Goal: Information Seeking & Learning: Learn about a topic

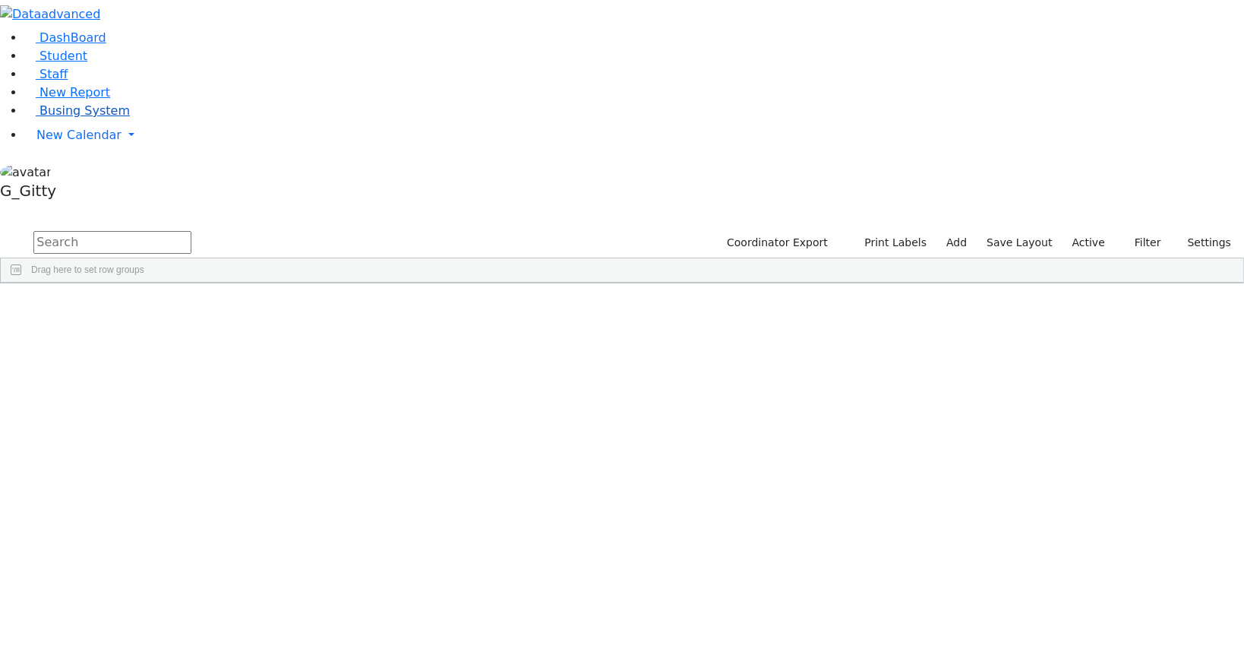
click at [66, 118] on span "Busing System" at bounding box center [85, 110] width 90 height 14
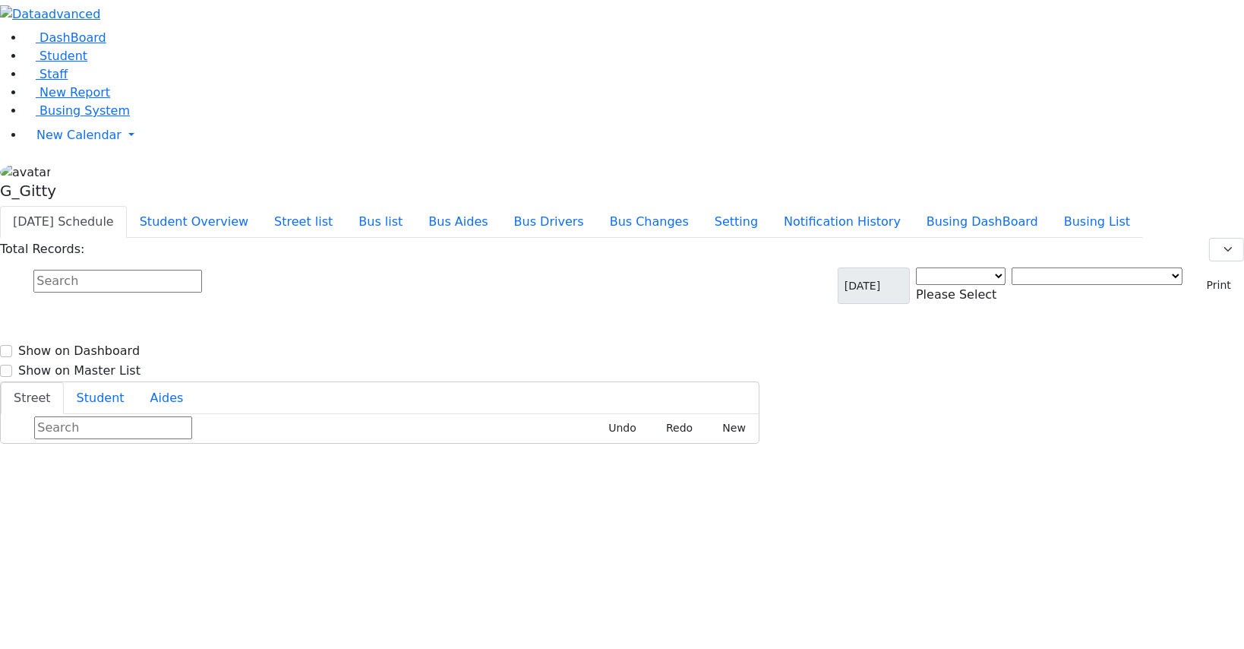
select select "3"
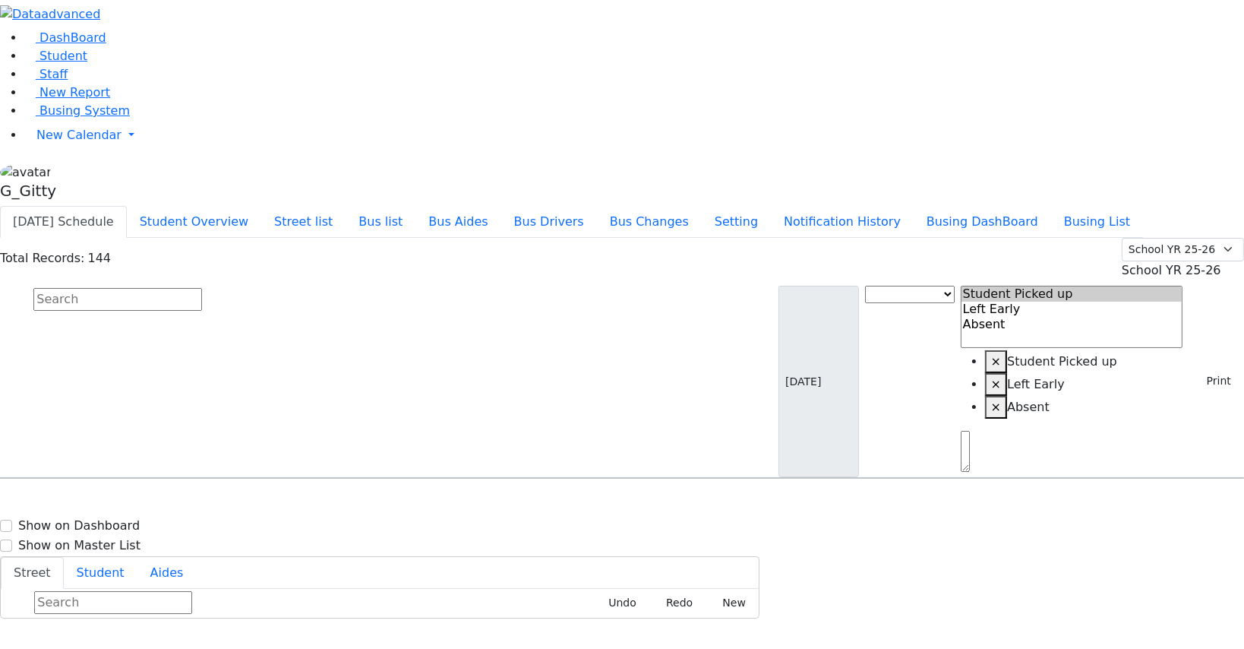
click at [202, 288] on input "text" at bounding box center [117, 299] width 169 height 23
click at [1002, 206] on button "Busing DashBoard" at bounding box center [982, 222] width 137 height 32
click at [1117, 206] on button "Busing List" at bounding box center [1097, 222] width 92 height 32
click at [1035, 206] on button "Busing DashBoard" at bounding box center [982, 222] width 137 height 32
click at [202, 288] on input "text" at bounding box center [117, 299] width 169 height 23
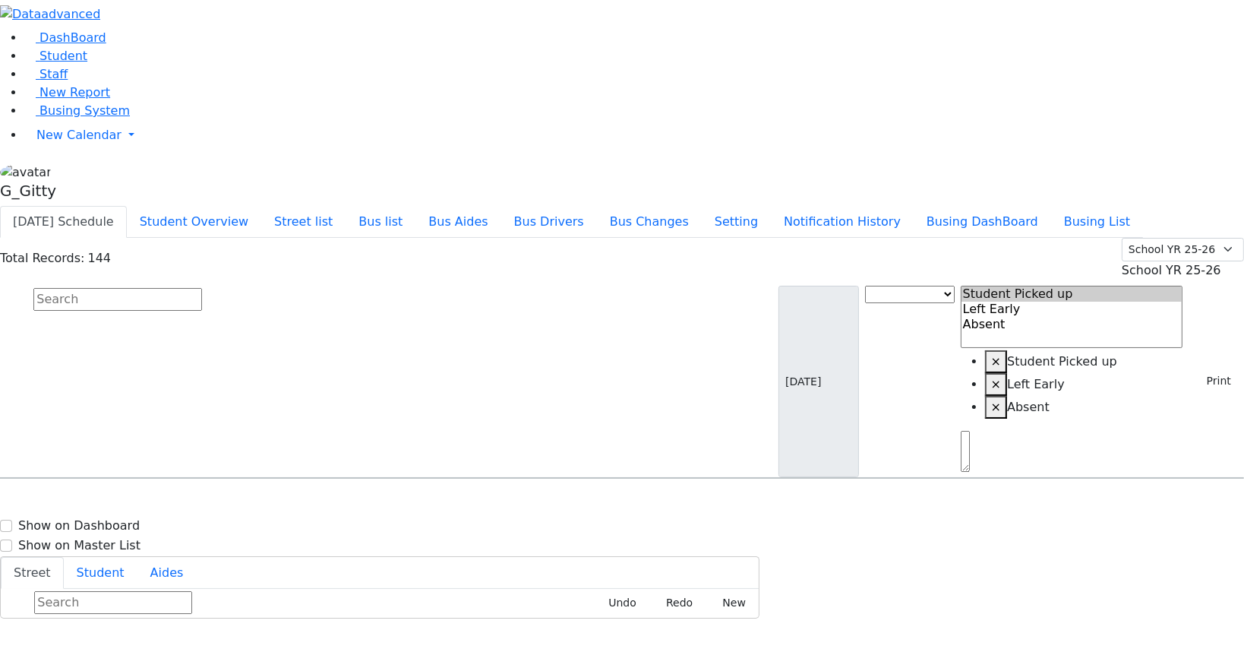
click at [202, 288] on input "text" at bounding box center [117, 299] width 169 height 23
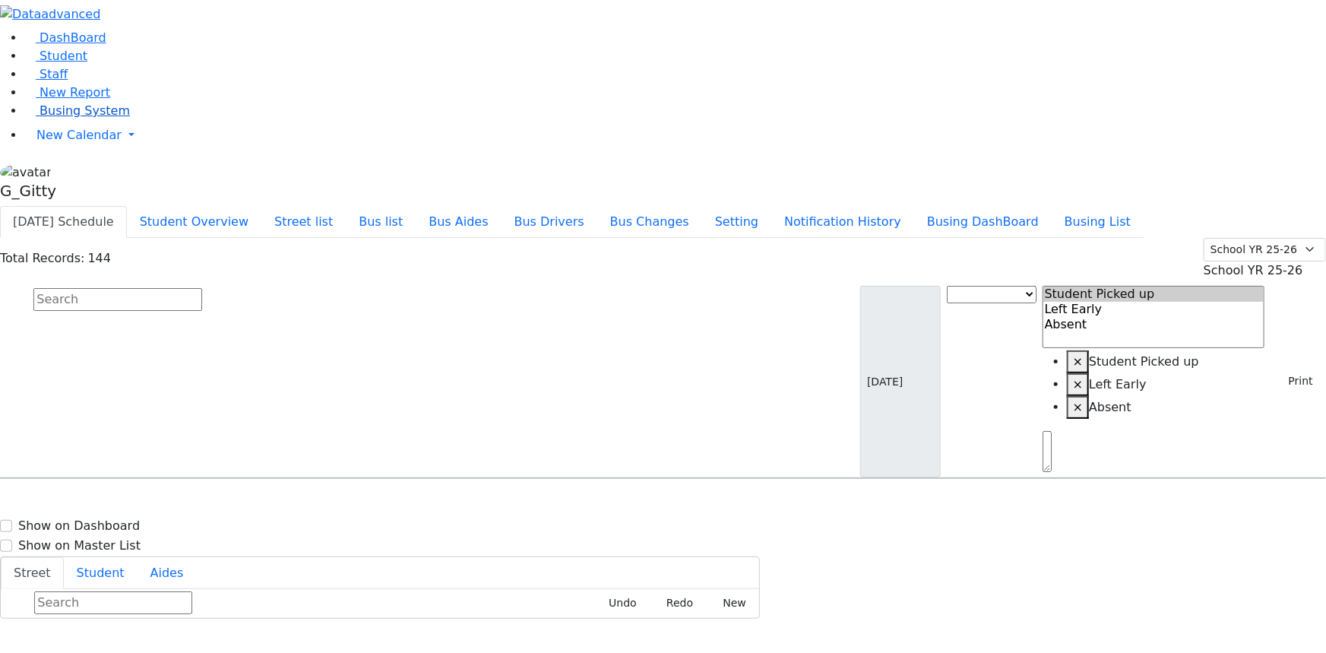
click at [37, 118] on link "Busing System" at bounding box center [77, 110] width 106 height 14
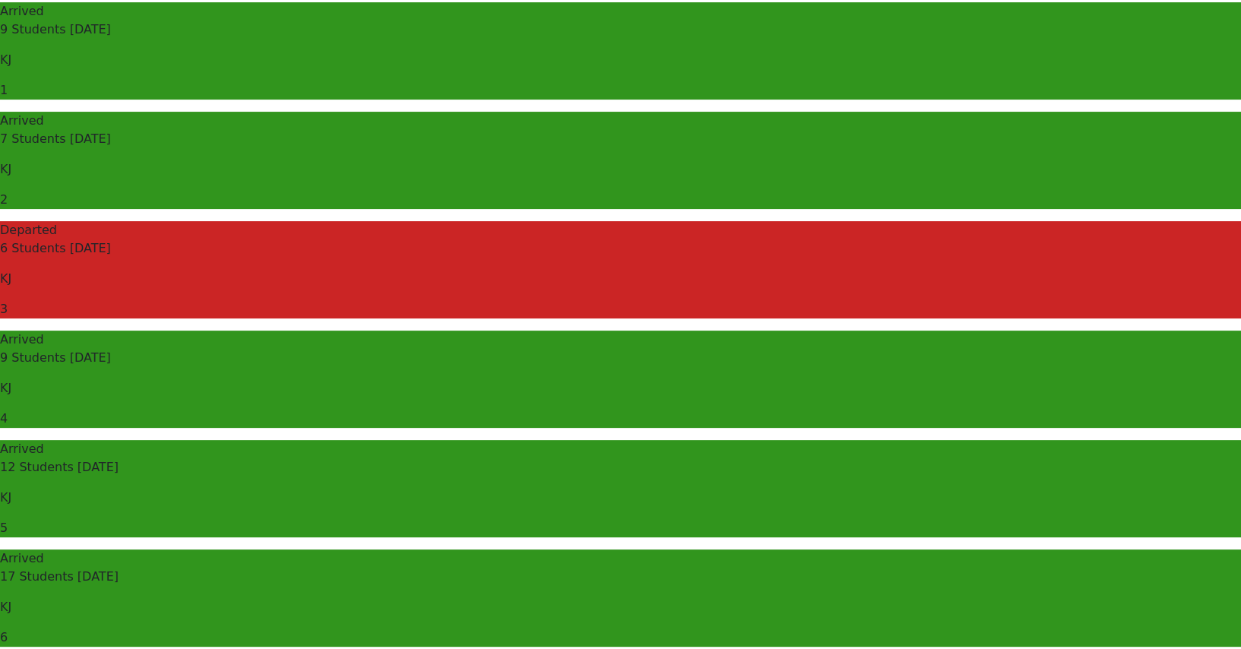
scroll to position [204, 0]
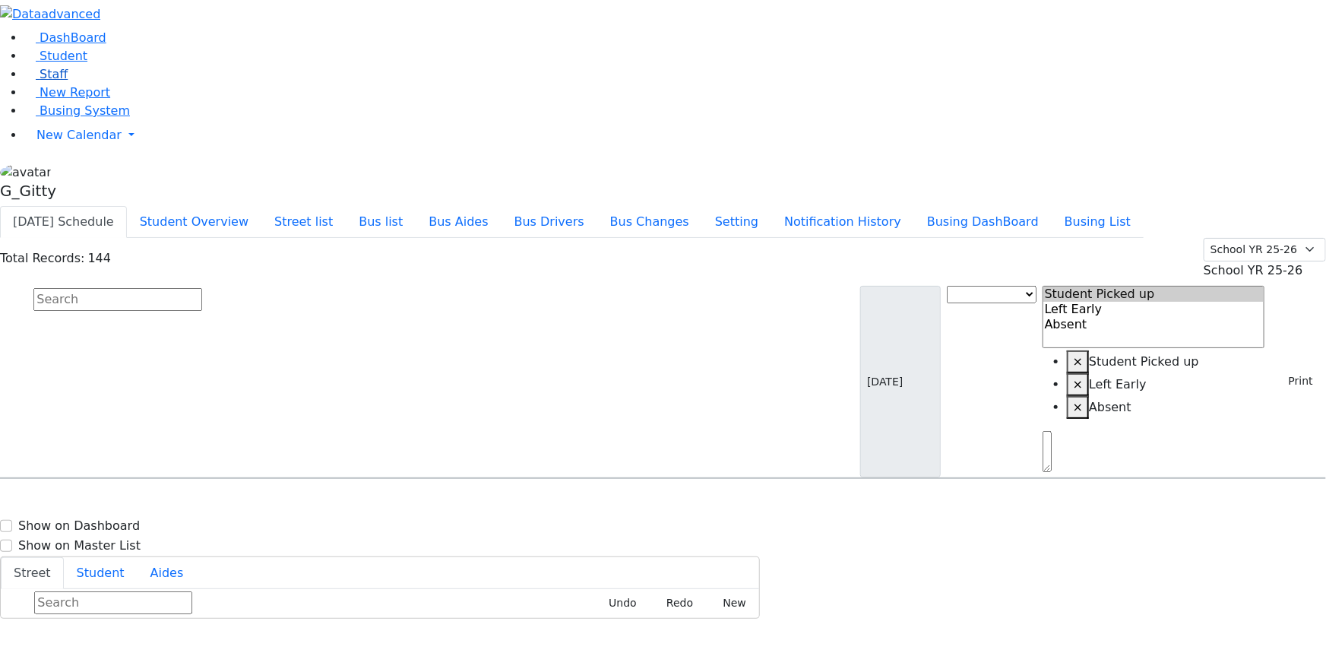
click at [40, 81] on span "Staff" at bounding box center [54, 74] width 28 height 14
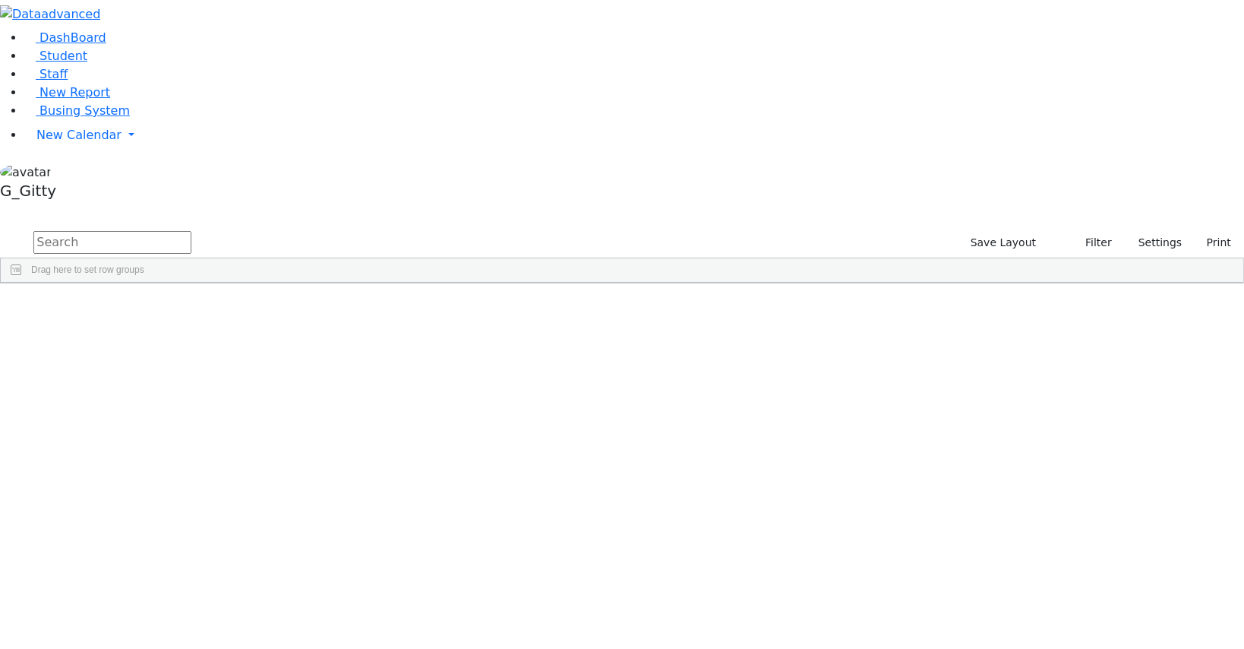
click at [191, 231] on input "text" at bounding box center [112, 242] width 158 height 23
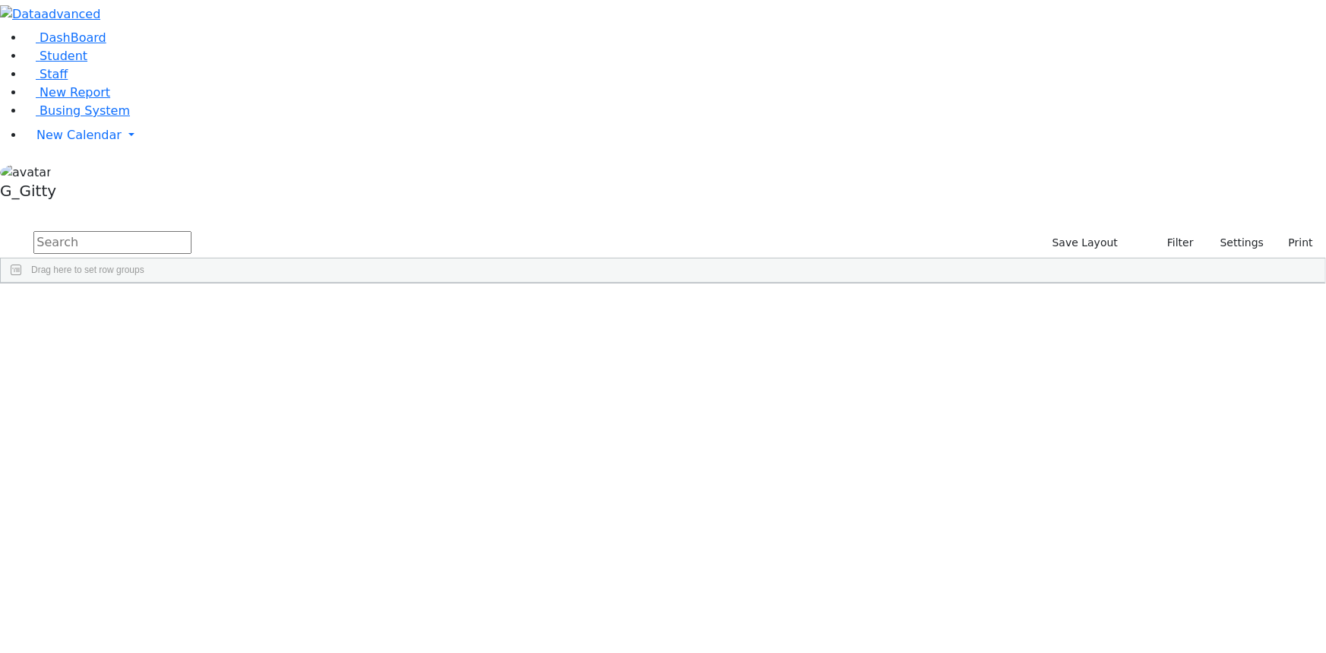
click at [191, 231] on input "text" at bounding box center [112, 242] width 158 height 23
click at [87, 63] on link "Student" at bounding box center [55, 56] width 63 height 14
click at [191, 231] on input "text" at bounding box center [112, 242] width 158 height 23
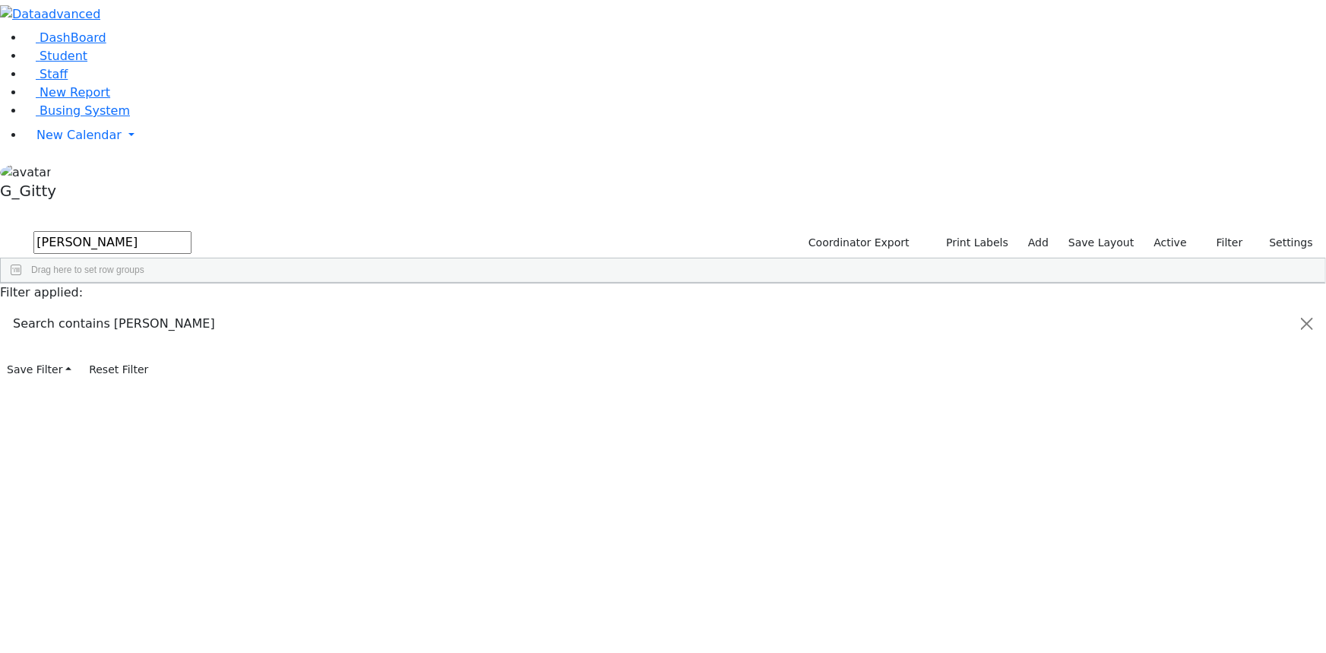
type input "david ble"
click at [96, 307] on div "6511318" at bounding box center [48, 317] width 95 height 21
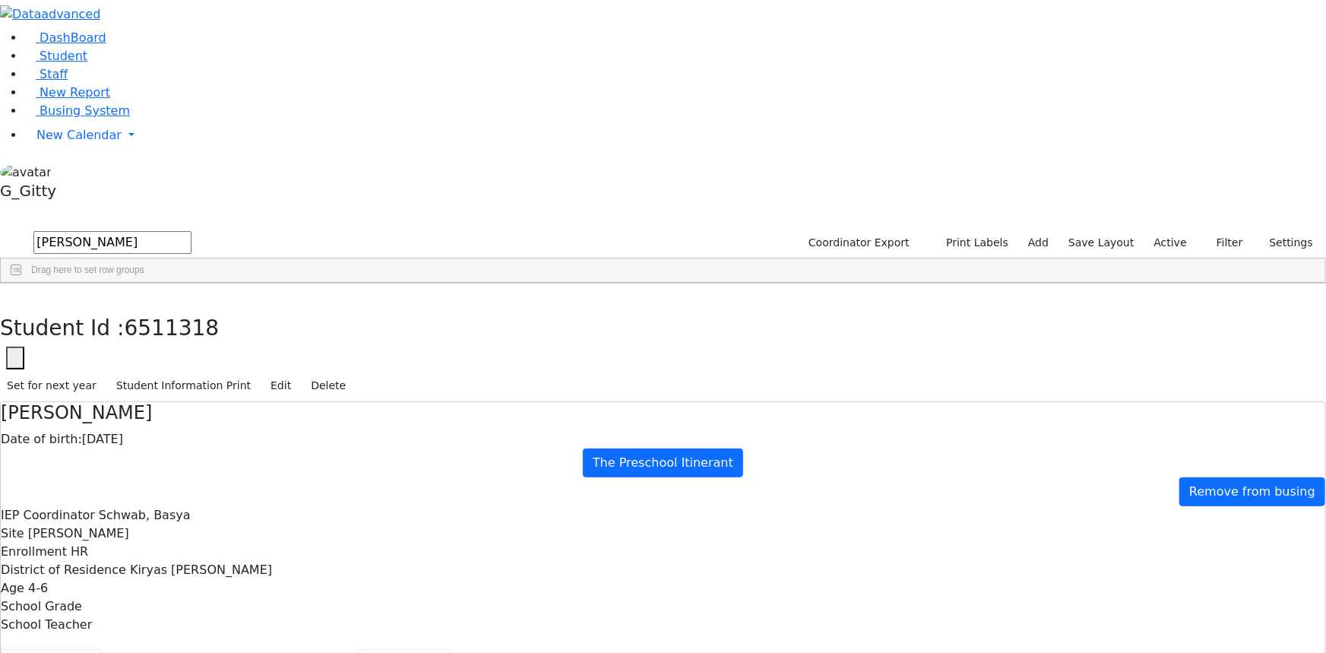
scroll to position [84, 0]
click at [358, 649] on button "Scheduling" at bounding box center [404, 665] width 93 height 32
click at [15, 295] on icon "button" at bounding box center [11, 299] width 8 height 9
click at [82, 142] on span "New Calendar" at bounding box center [78, 135] width 85 height 14
click at [85, 172] on span "Calendar" at bounding box center [60, 165] width 55 height 14
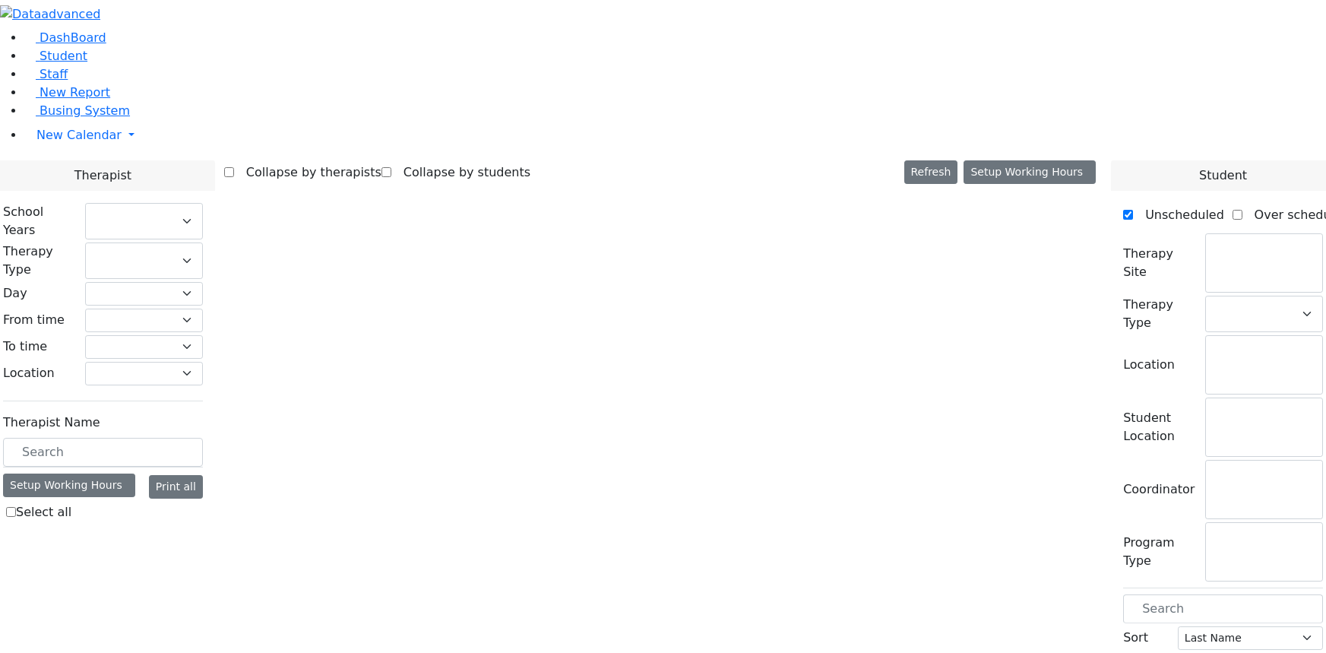
checkbox input "false"
select select "212"
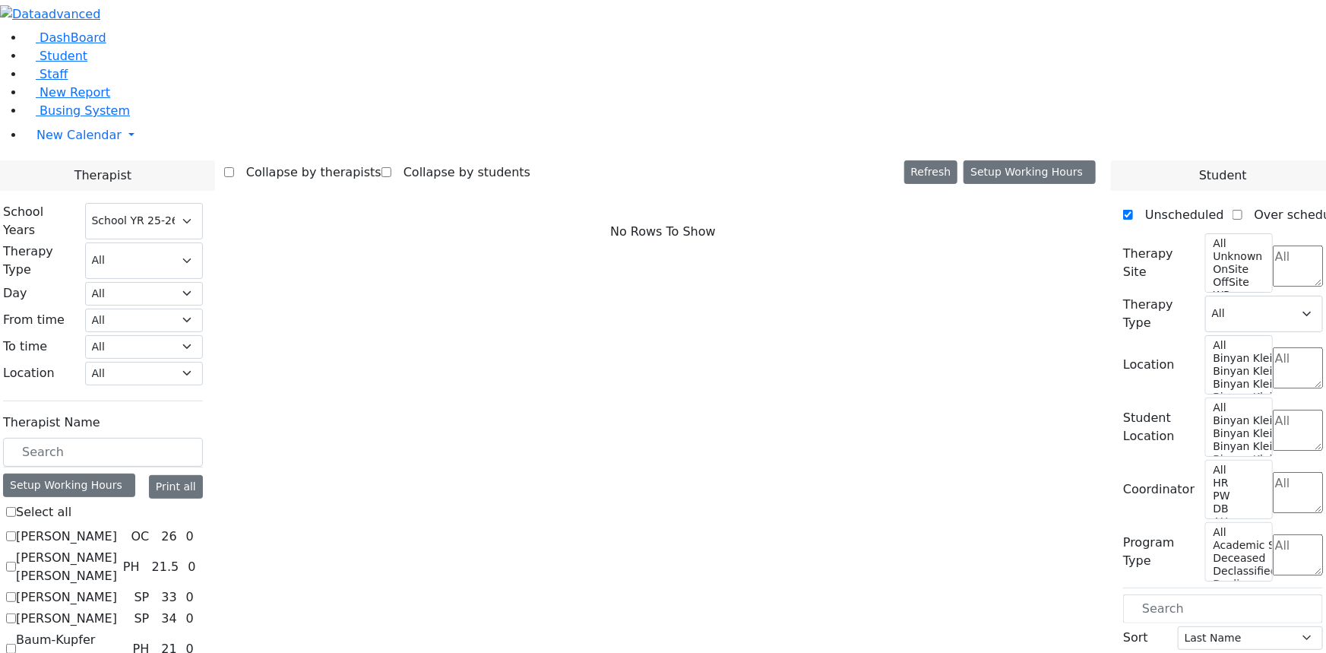
scroll to position [483, 0]
click at [55, 63] on span "Student" at bounding box center [64, 56] width 48 height 14
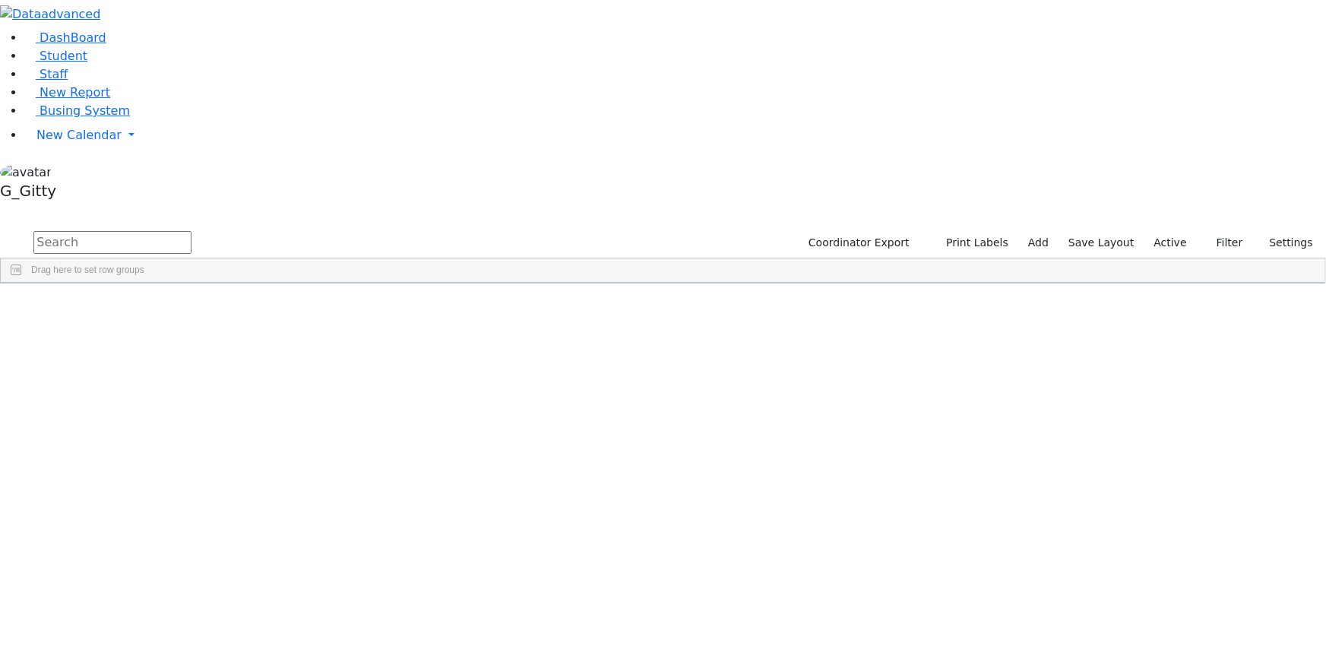
click at [191, 231] on input "text" at bounding box center [112, 242] width 158 height 23
type input "jacob we"
click at [309, 307] on div "6511273 Weiser Yosef 08/03/2016 Rosenberg Zev AH Itinerant Boys Kiryas Joel UFS…" at bounding box center [655, 360] width 1308 height 106
click at [192, 389] on div "Werzberger" at bounding box center [144, 399] width 96 height 21
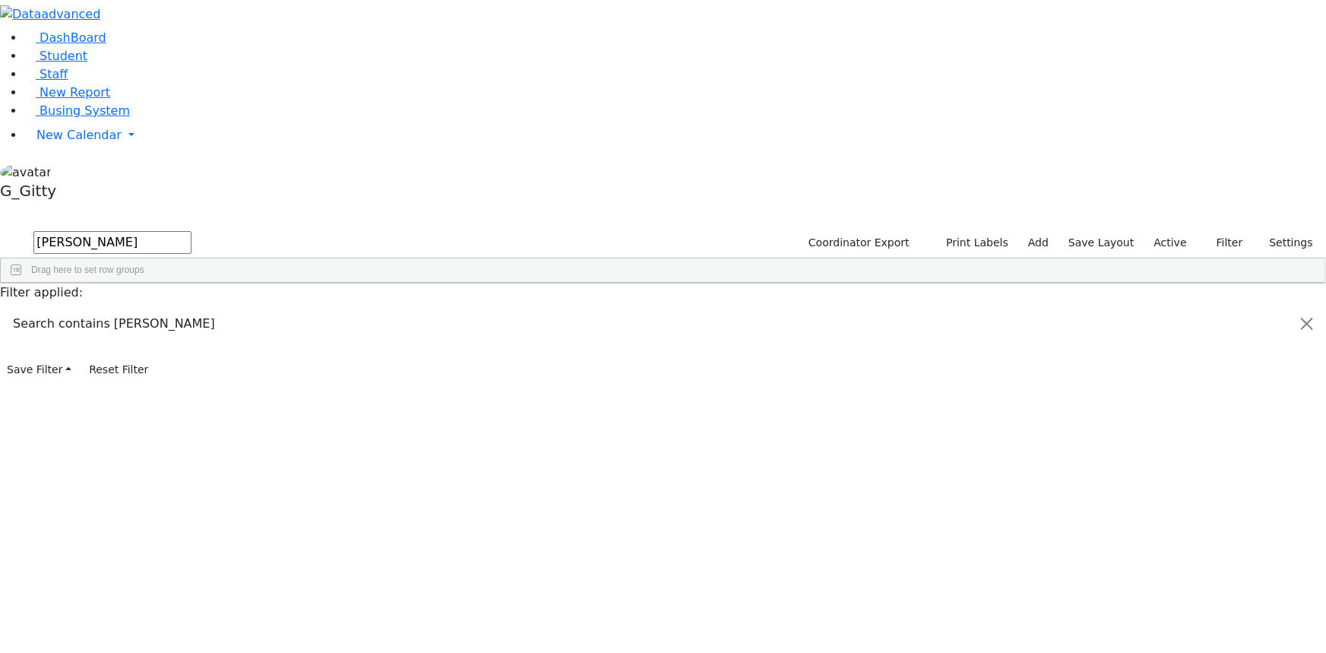
click at [192, 389] on div "Werzberger" at bounding box center [144, 399] width 96 height 21
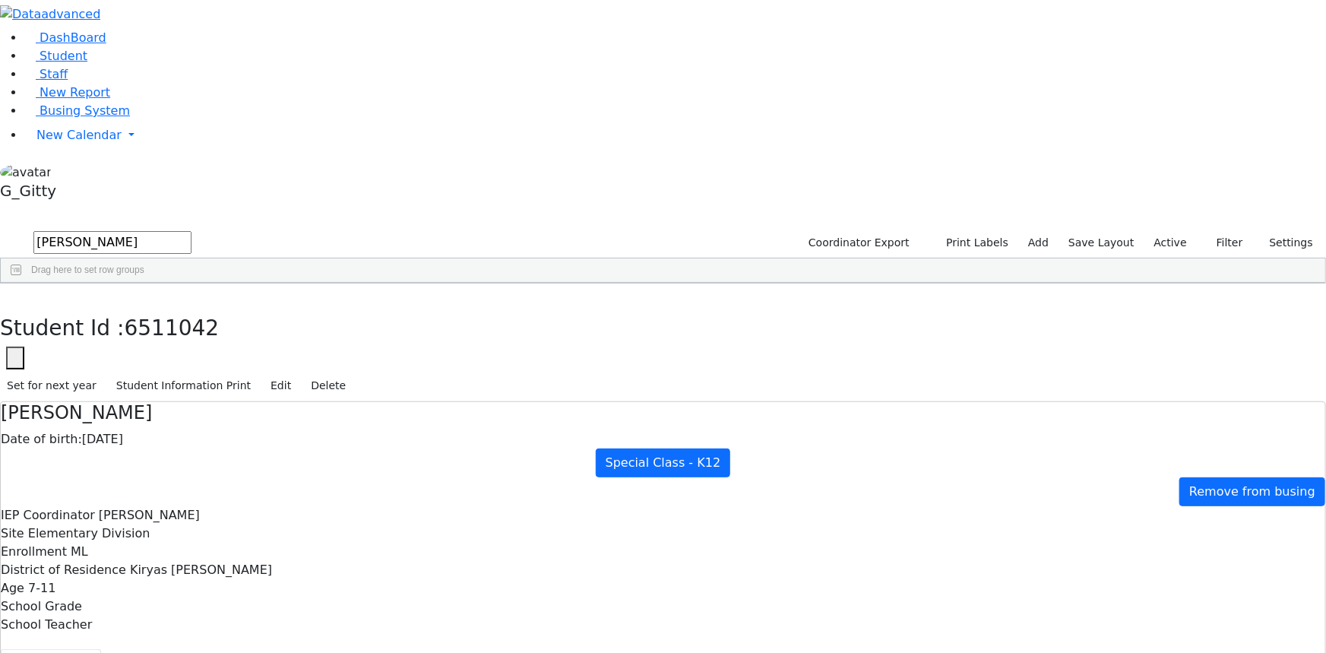
scroll to position [144, 0]
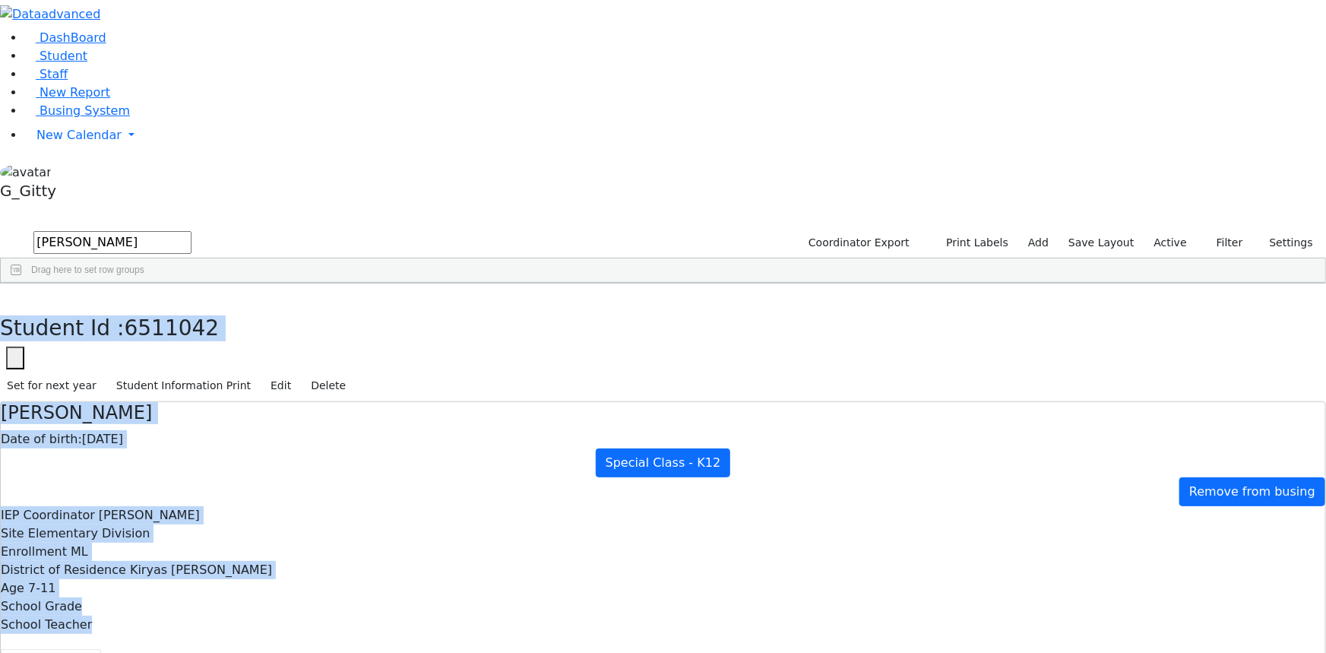
drag, startPoint x: 288, startPoint y: 16, endPoint x: 842, endPoint y: 590, distance: 797.8
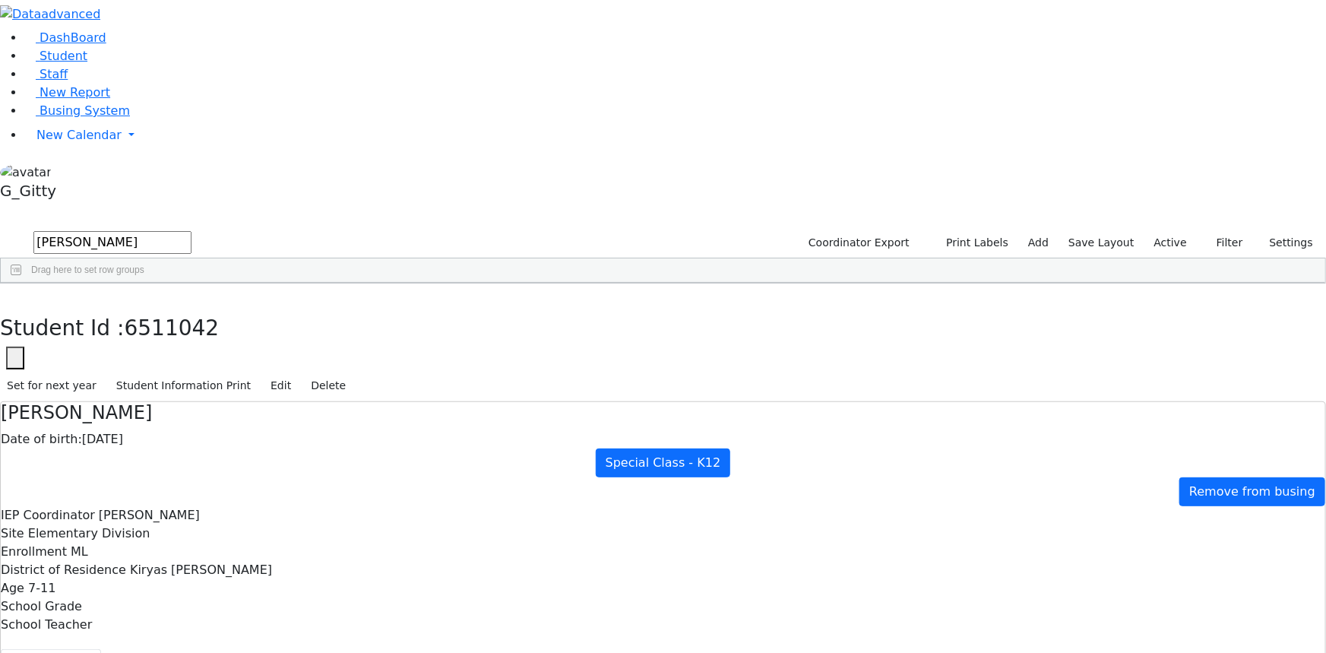
scroll to position [0, 0]
click at [59, 150] on link "New Calendar" at bounding box center [674, 135] width 1301 height 30
click at [61, 175] on link "Calendar" at bounding box center [60, 165] width 55 height 18
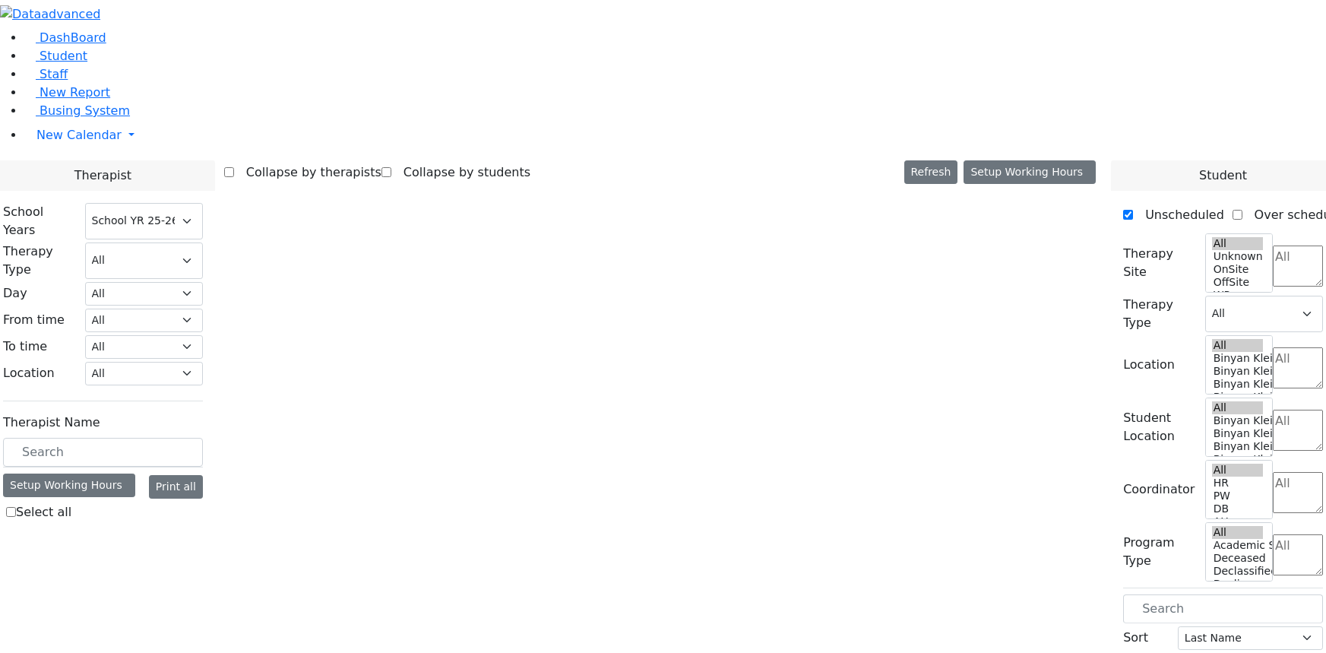
select select "212"
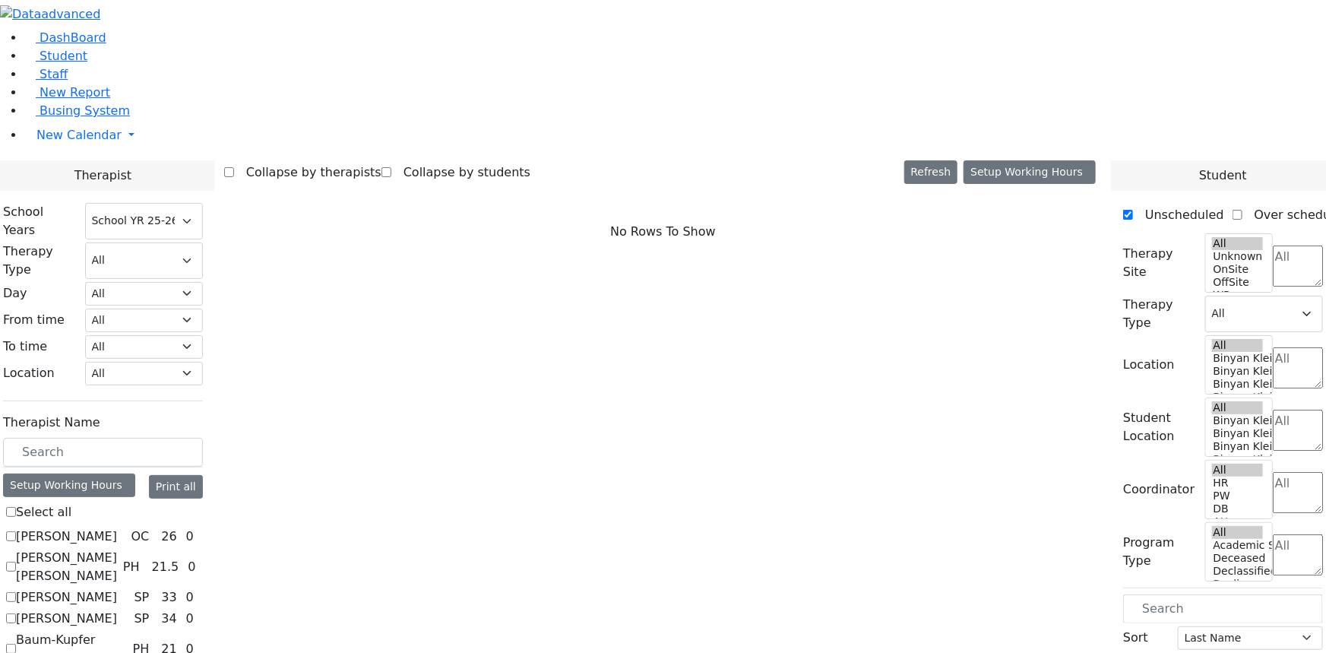
scroll to position [621, 0]
checkbox input "true"
select select "1"
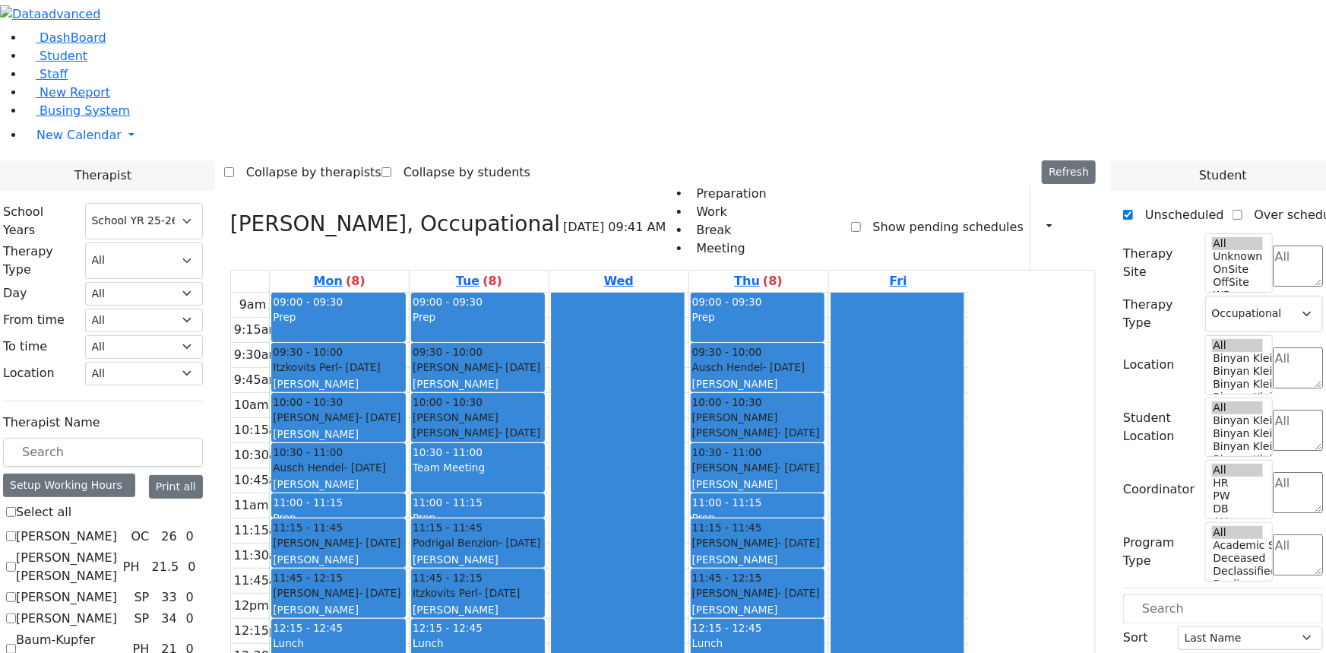
click at [56, 206] on aside "DashBoard Student Staff New Report Busing System" at bounding box center [663, 103] width 1326 height 206
click at [50, 206] on aside "DashBoard Student Staff New Report Busing System" at bounding box center [663, 103] width 1326 height 206
click at [543, 460] on div "Team Meeting" at bounding box center [477, 476] width 131 height 32
click at [684, 292] on div at bounding box center [618, 592] width 132 height 600
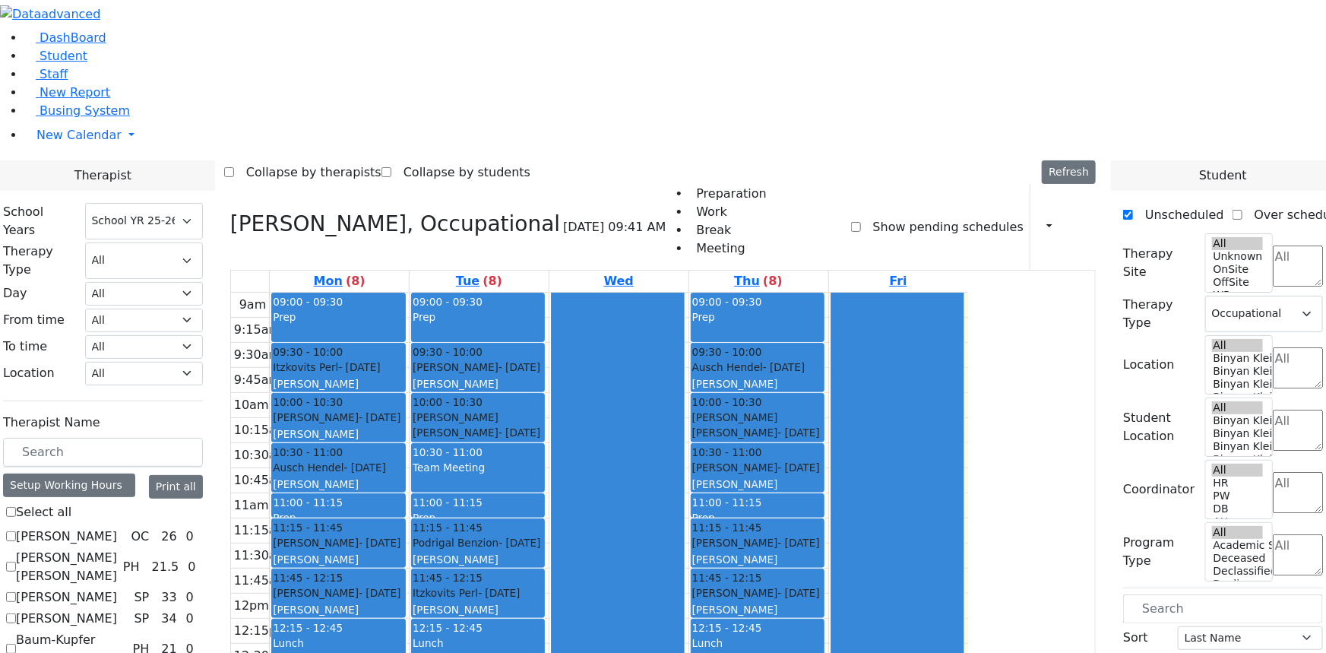
click at [737, 160] on div "Collapse by therapists Collapse by students Refresh Setup Working Hours Print S…" at bounding box center [662, 172] width 877 height 24
drag, startPoint x: 717, startPoint y: 14, endPoint x: 694, endPoint y: 25, distance: 26.2
click at [716, 160] on div "Collapse by therapists Collapse by students Refresh Setup Working Hours Print S…" at bounding box center [662, 172] width 877 height 24
click at [65, 63] on span "Student" at bounding box center [64, 56] width 48 height 14
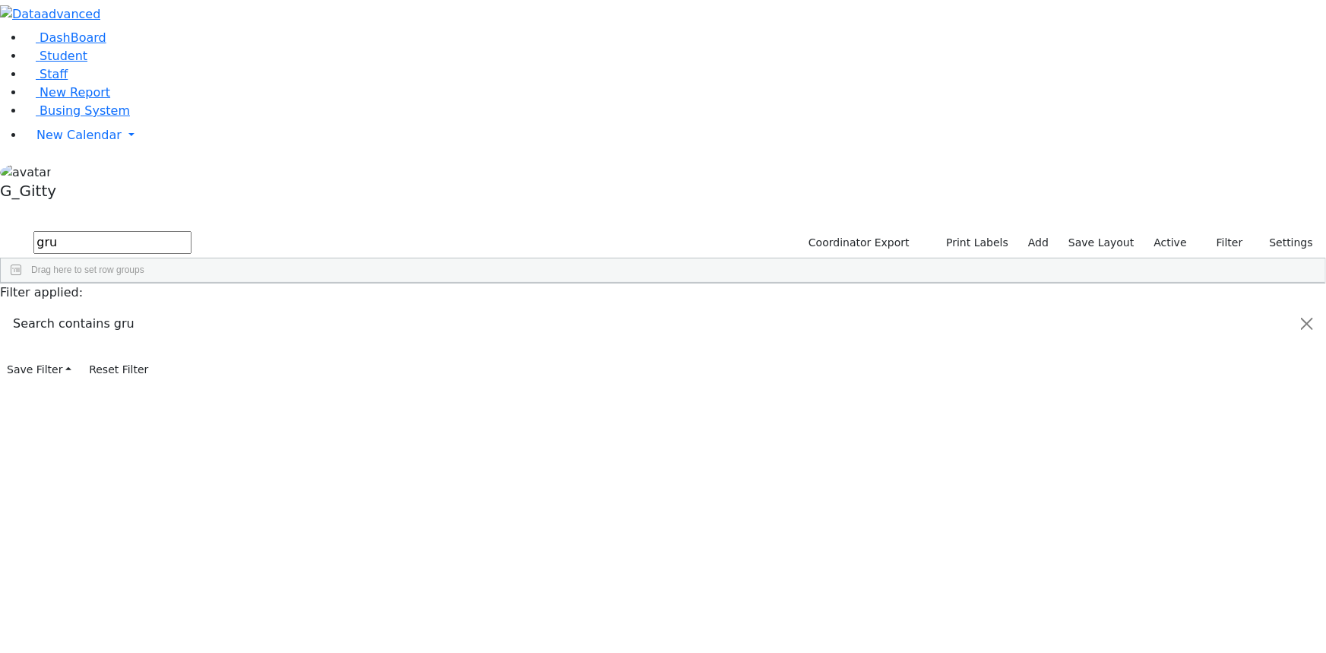
type input "gru"
click at [1165, 231] on label "Active" at bounding box center [1170, 243] width 46 height 24
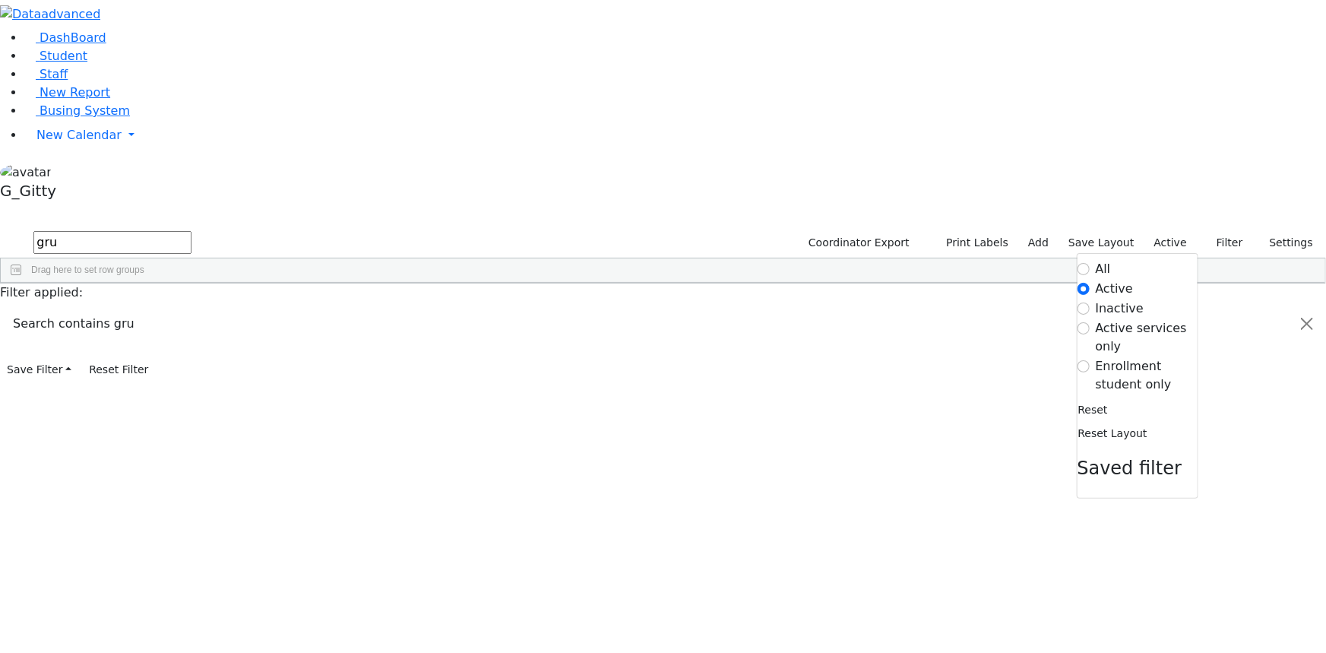
drag, startPoint x: 1159, startPoint y: 156, endPoint x: 1105, endPoint y: 144, distance: 56.0
click at [1158, 357] on label "Enrollment student only" at bounding box center [1146, 375] width 102 height 36
click at [1089, 360] on input "Enrollment student only" at bounding box center [1083, 366] width 12 height 12
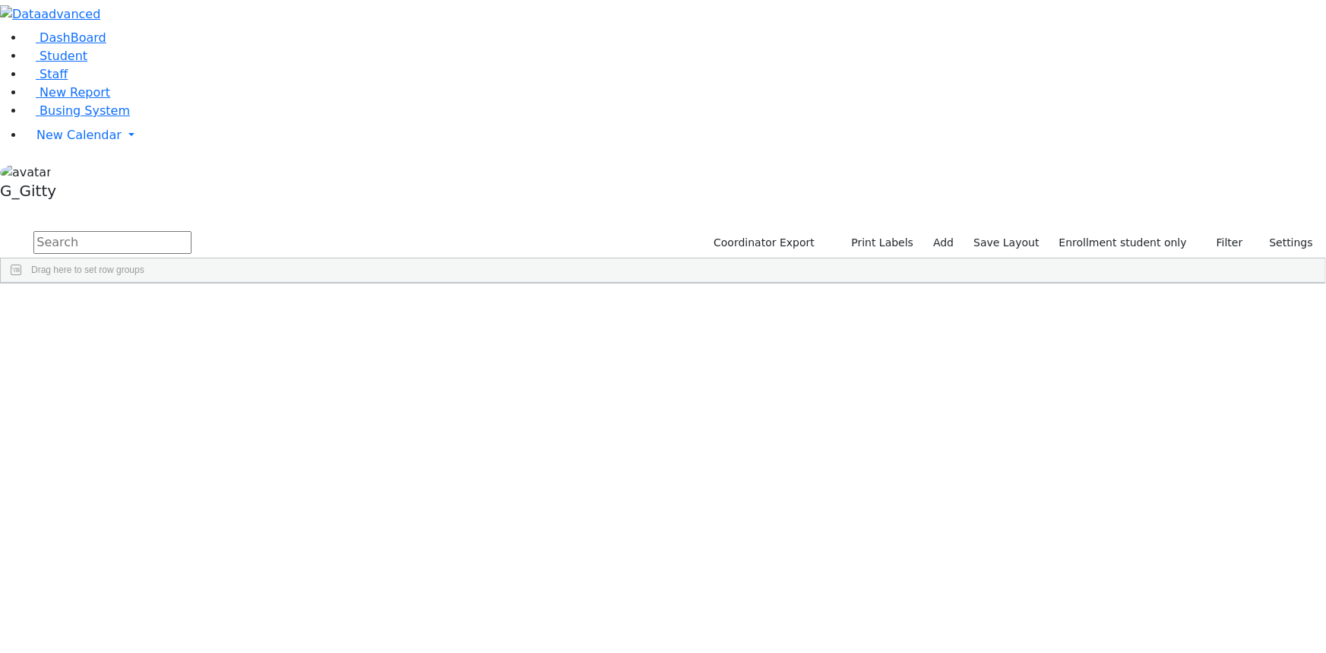
click at [191, 231] on input "text" at bounding box center [112, 242] width 158 height 23
type input "gru"
click at [192, 307] on div "Gruber" at bounding box center [144, 317] width 96 height 21
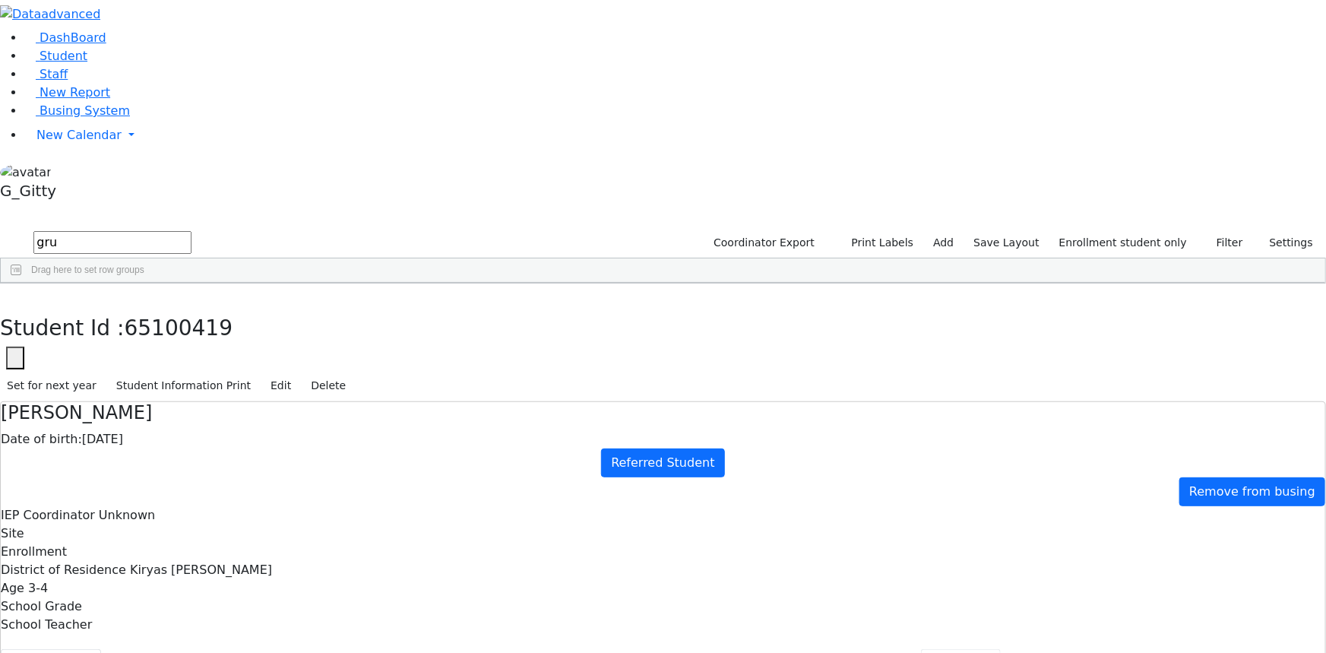
click at [921, 649] on button "Referrals" at bounding box center [961, 665] width 80 height 32
drag, startPoint x: 602, startPoint y: 290, endPoint x: 365, endPoint y: 302, distance: 236.6
click at [15, 295] on icon "button" at bounding box center [11, 299] width 8 height 9
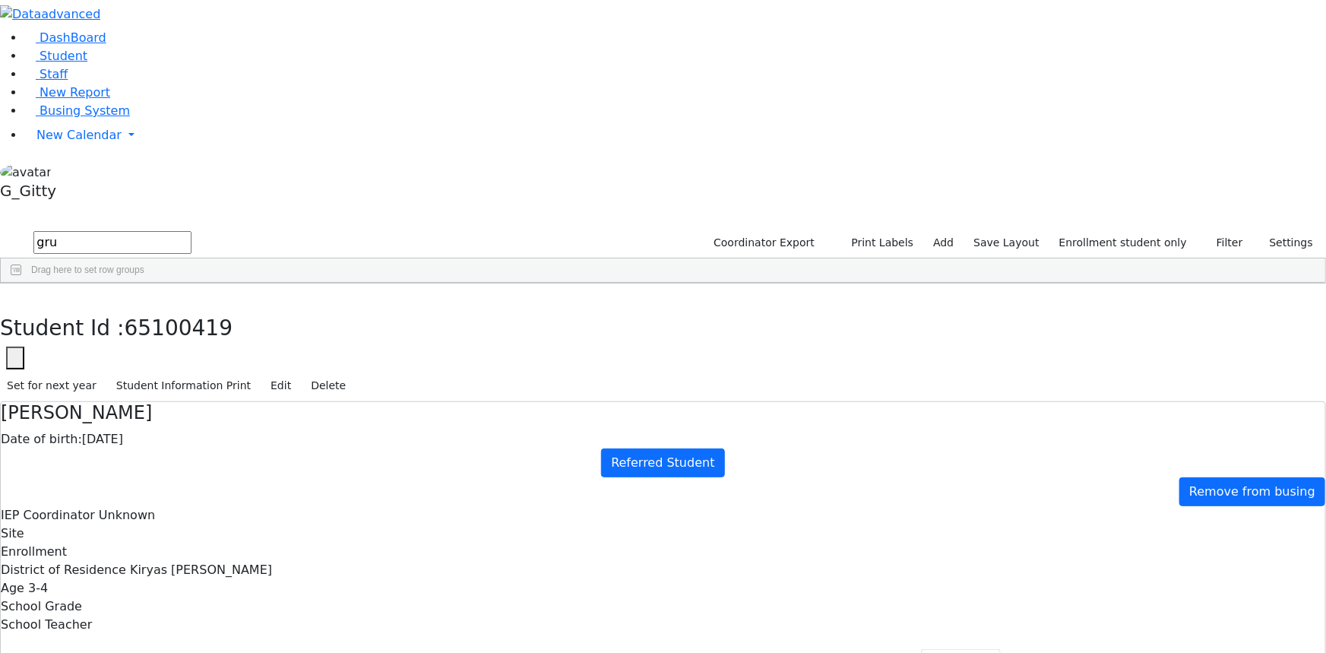
click at [191, 231] on input "gru" at bounding box center [112, 242] width 158 height 23
click at [62, 118] on link "Busing System" at bounding box center [77, 110] width 106 height 14
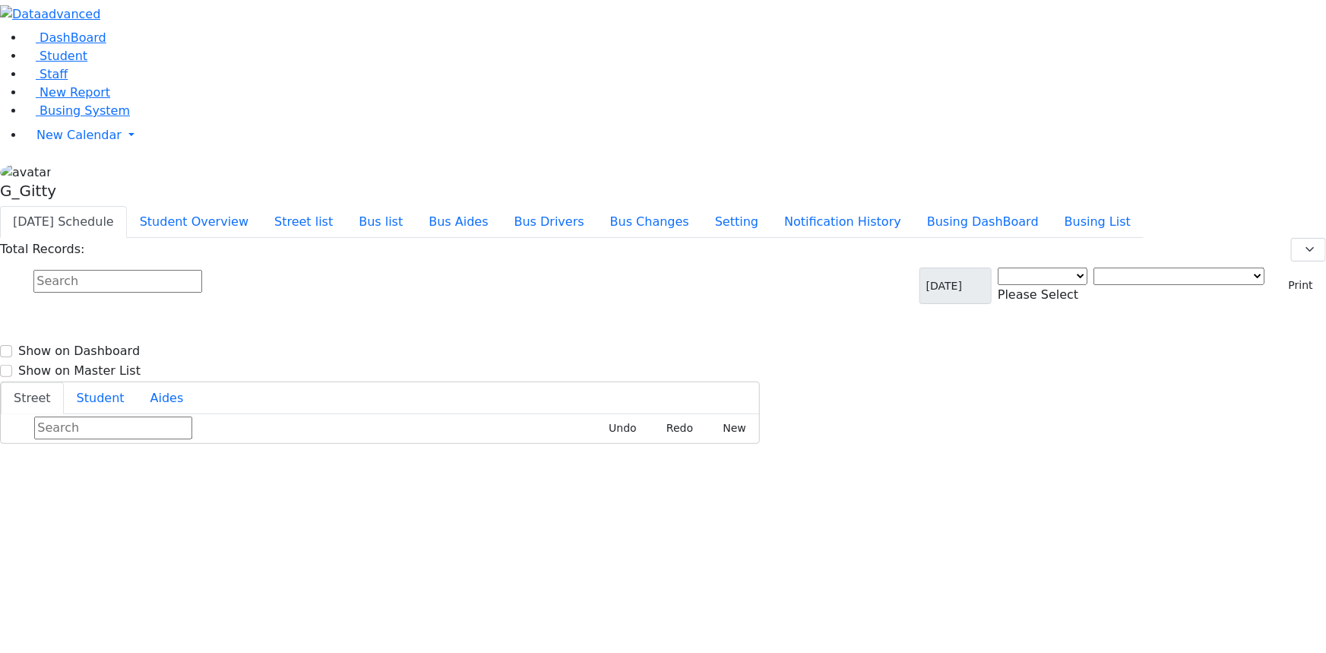
select select "3"
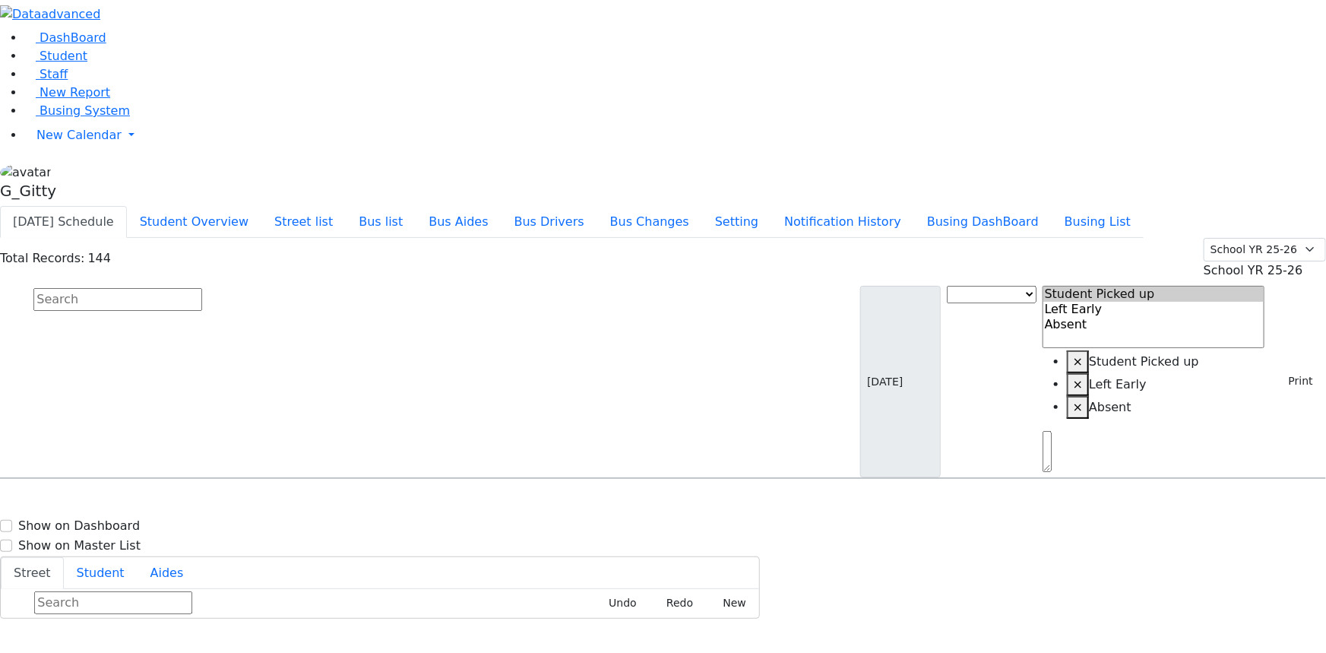
click at [202, 288] on input "text" at bounding box center [117, 299] width 169 height 23
click at [992, 206] on button "Busing DashBoard" at bounding box center [982, 222] width 137 height 32
